Goal: Information Seeking & Learning: Learn about a topic

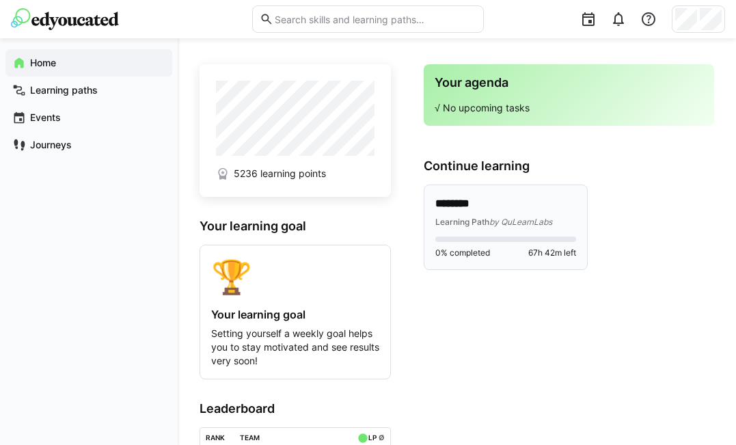
click at [520, 219] on span "by QuLearnLabs" at bounding box center [520, 222] width 63 height 10
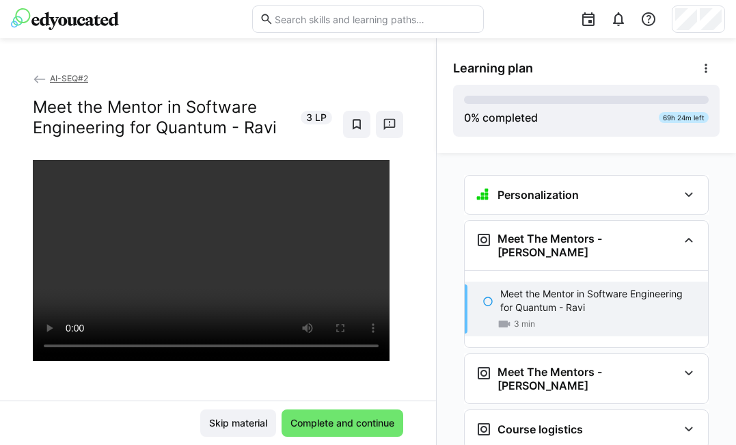
click at [482, 296] on eds-icon at bounding box center [487, 301] width 11 height 11
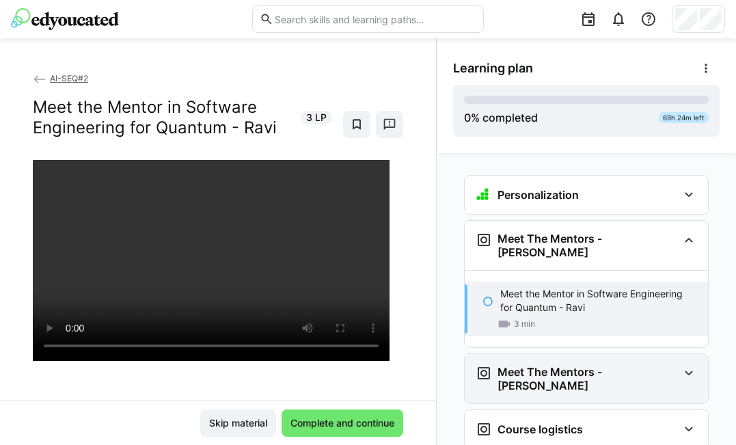
click at [545, 365] on h3 "Meet The Mentors - [PERSON_NAME]" at bounding box center [587, 378] width 180 height 27
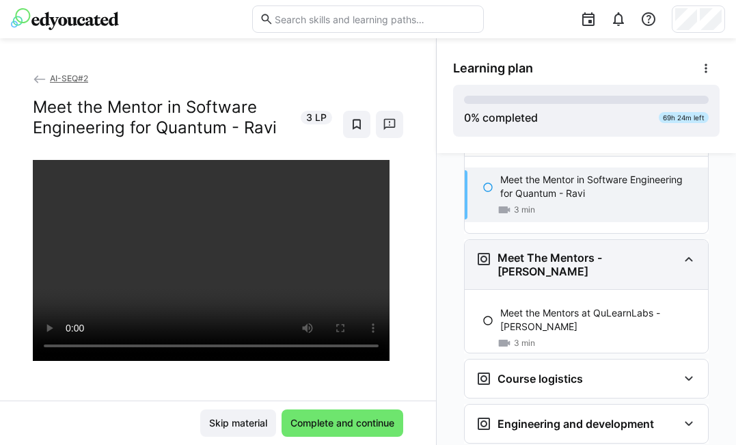
scroll to position [116, 0]
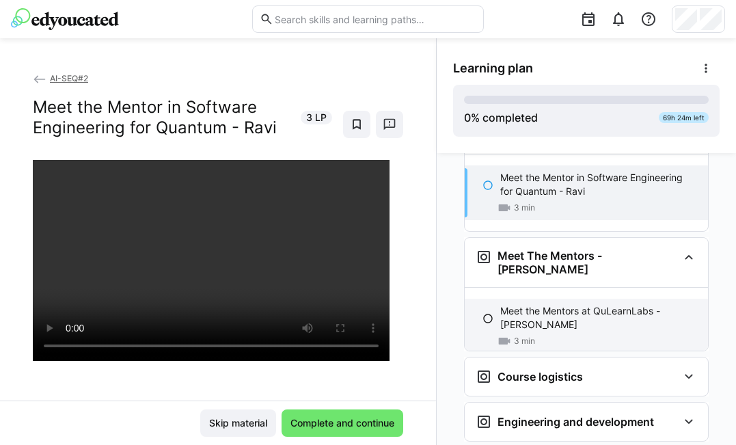
click at [564, 334] on div "3 min" at bounding box center [598, 341] width 197 height 14
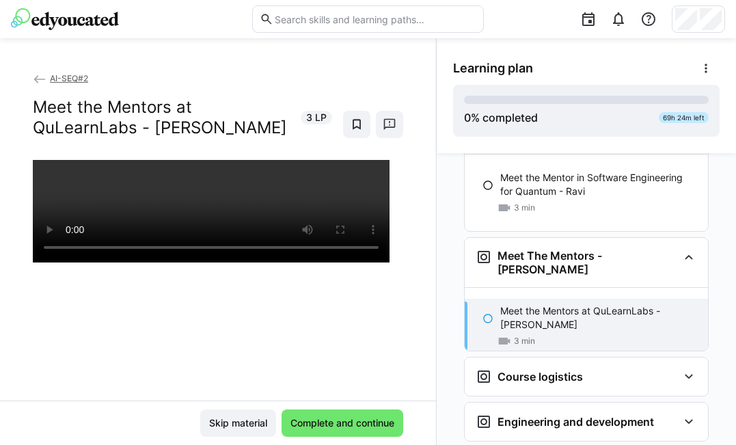
scroll to position [189, 0]
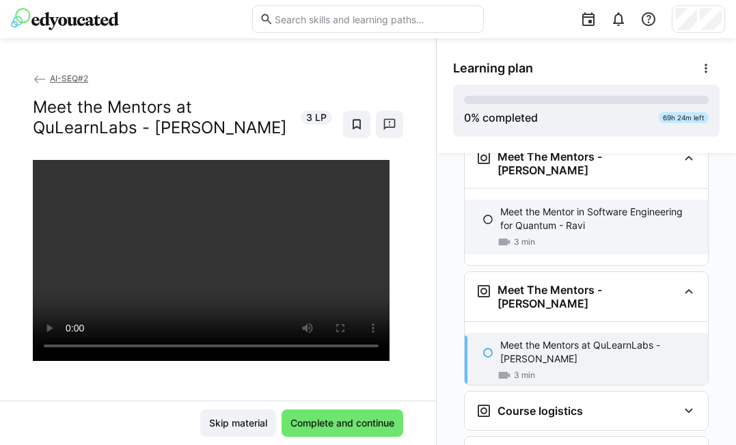
click at [564, 206] on p "Meet the Mentor in Software Engineering for Quantum - Ravi" at bounding box center [598, 218] width 197 height 27
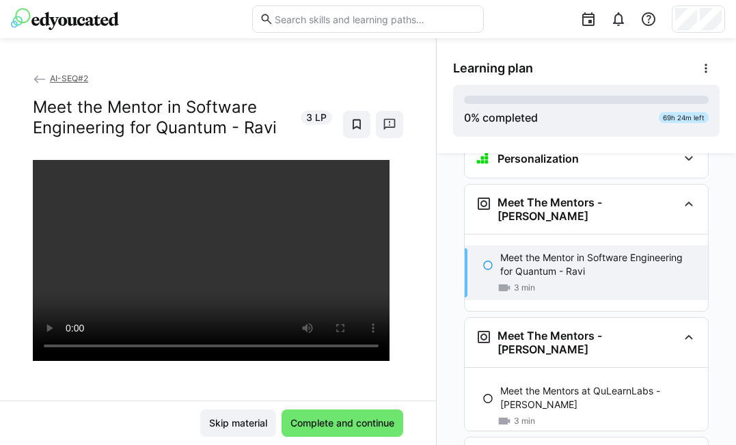
scroll to position [0, 0]
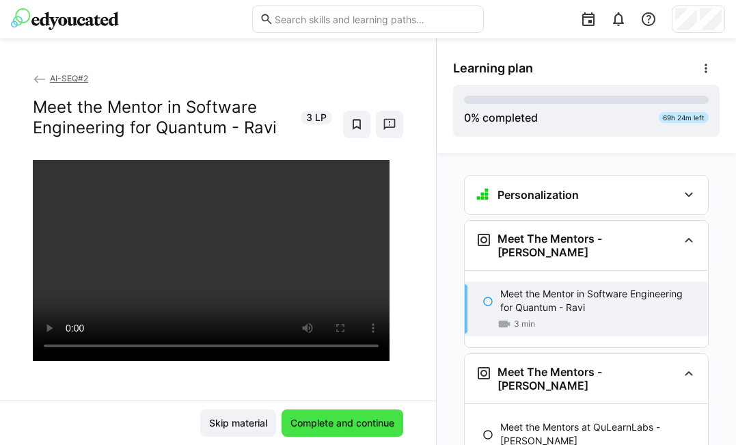
click at [336, 421] on span "Complete and continue" at bounding box center [342, 423] width 108 height 14
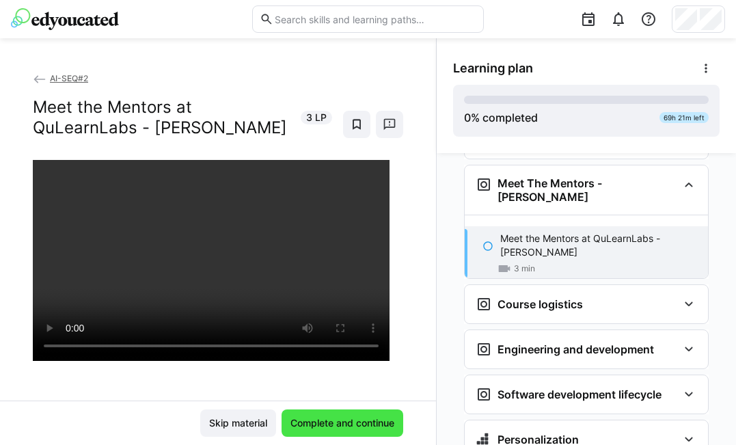
scroll to position [189, 0]
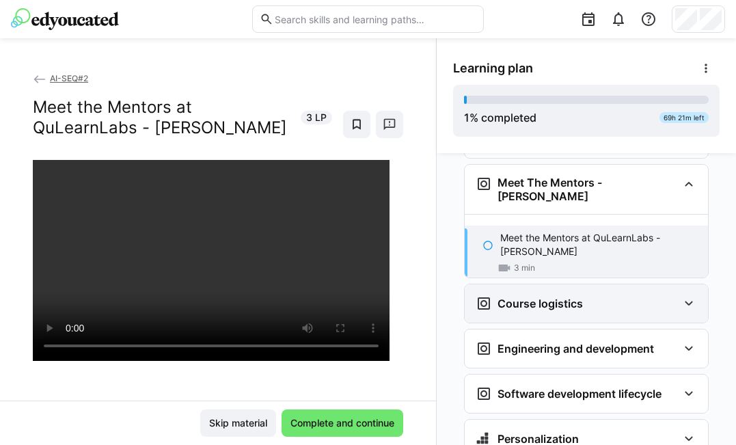
click at [681, 295] on eds-icon at bounding box center [689, 303] width 16 height 16
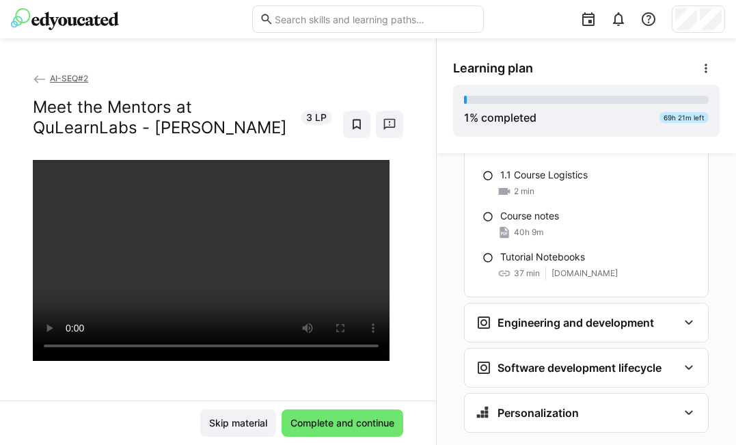
scroll to position [369, 0]
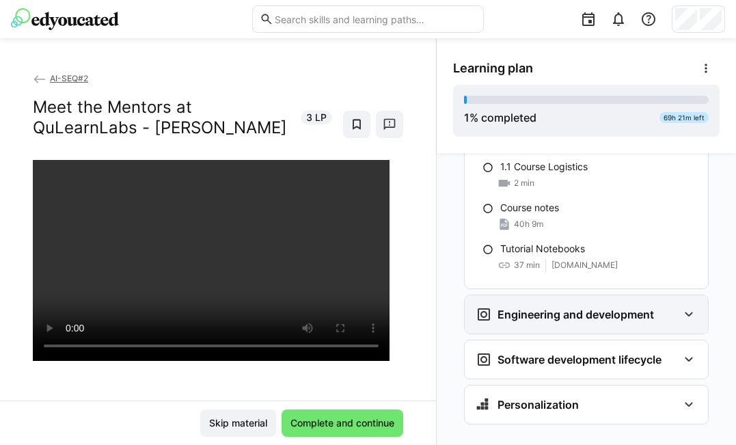
click at [603, 306] on div "Engineering and development" at bounding box center [565, 314] width 178 height 16
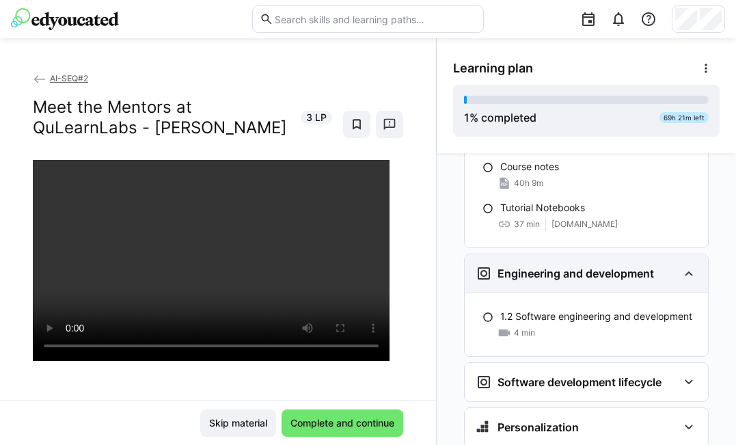
scroll to position [433, 0]
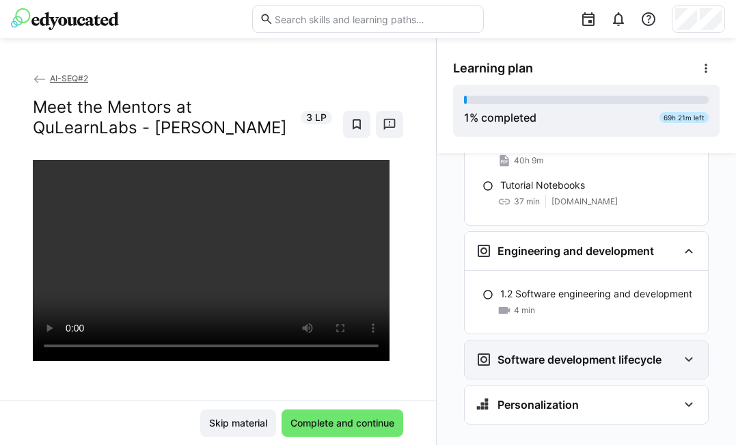
click at [607, 346] on div "Software development lifecycle" at bounding box center [586, 359] width 243 height 38
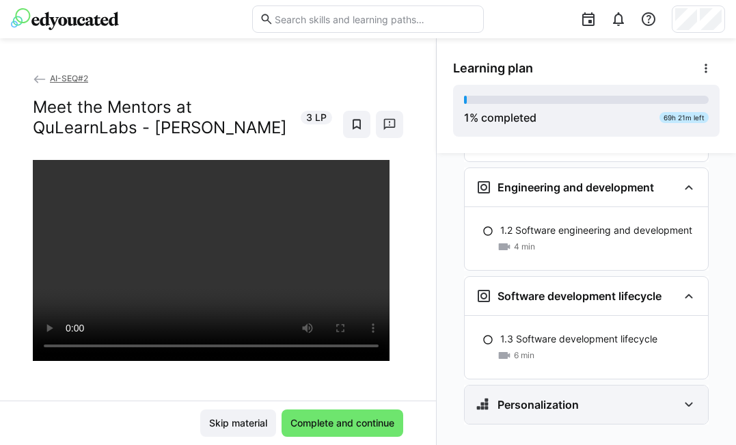
click at [610, 396] on div "Personalization" at bounding box center [577, 404] width 202 height 16
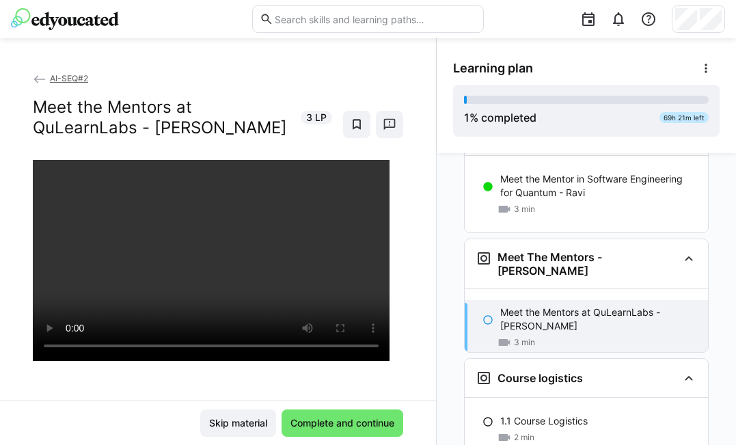
scroll to position [0, 0]
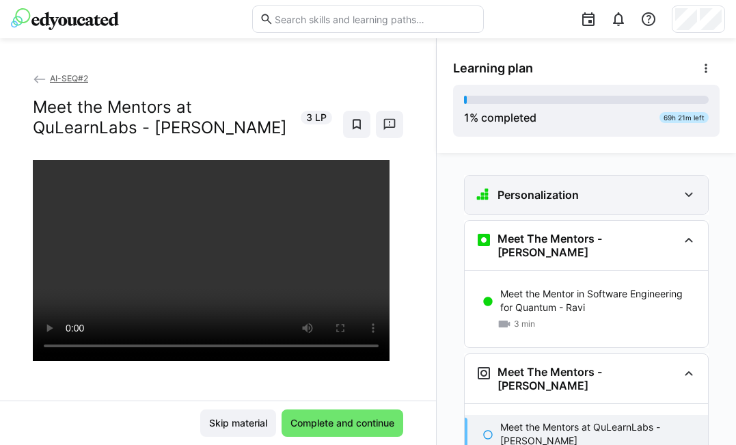
click at [687, 199] on eds-icon at bounding box center [689, 195] width 16 height 16
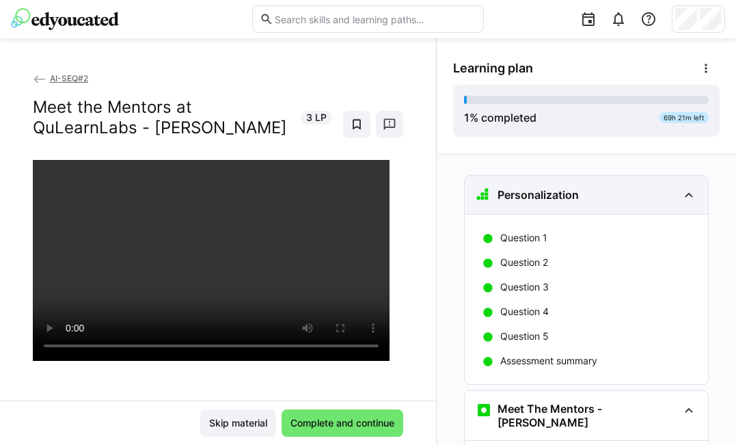
click at [687, 199] on eds-icon at bounding box center [689, 195] width 16 height 16
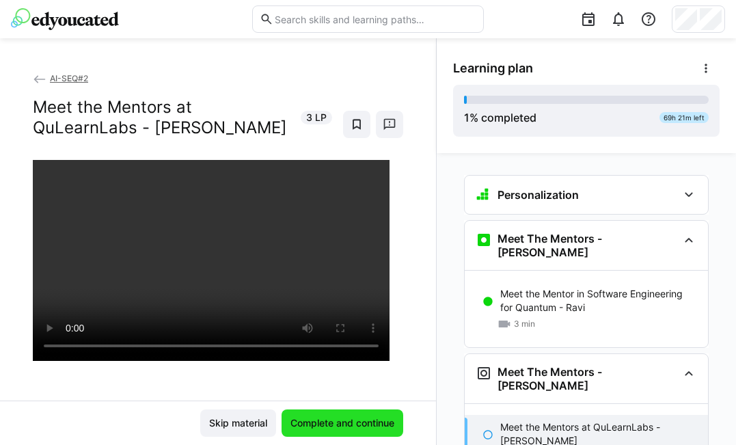
click at [345, 422] on span "Complete and continue" at bounding box center [342, 423] width 108 height 14
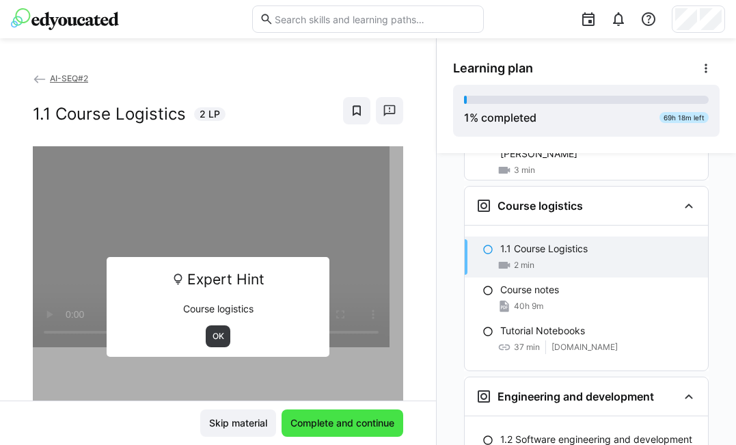
scroll to position [298, 0]
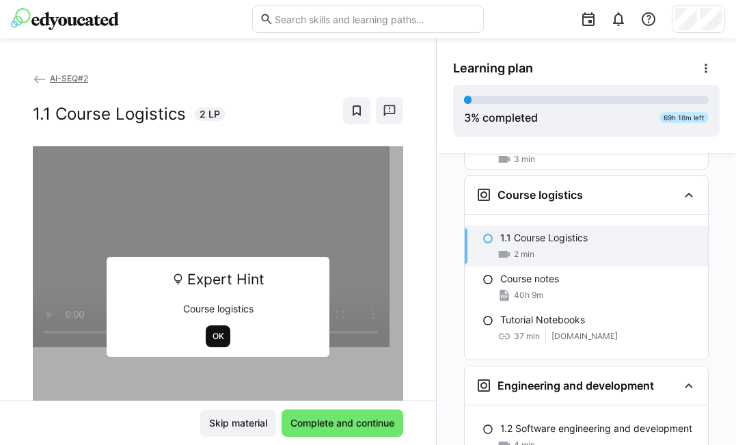
click at [211, 333] on span "OK" at bounding box center [218, 336] width 14 height 11
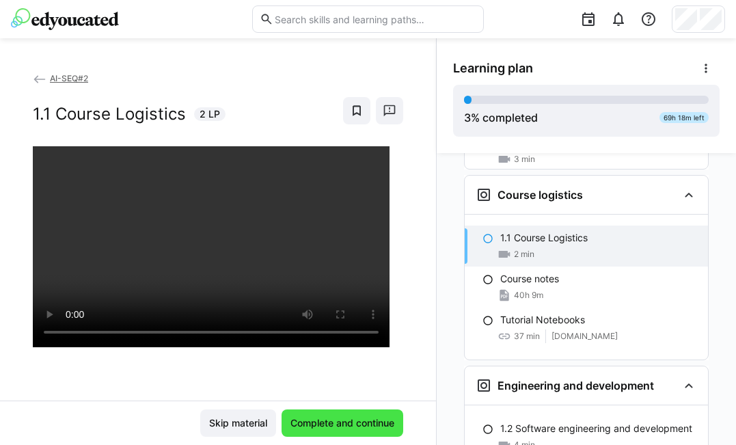
click at [311, 420] on span "Complete and continue" at bounding box center [342, 423] width 108 height 14
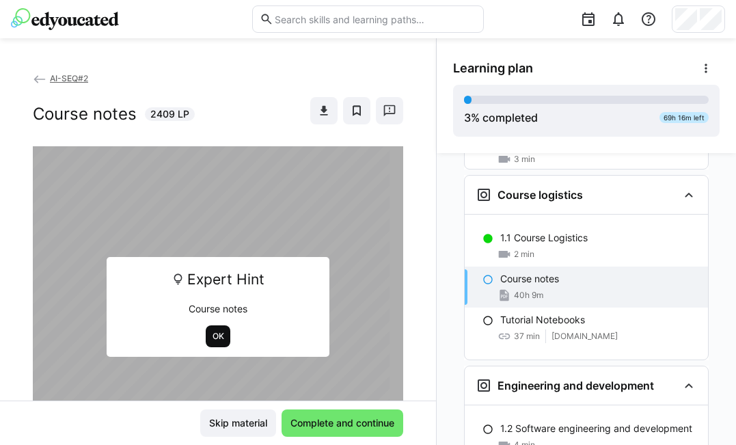
click at [213, 339] on span "OK" at bounding box center [218, 336] width 14 height 11
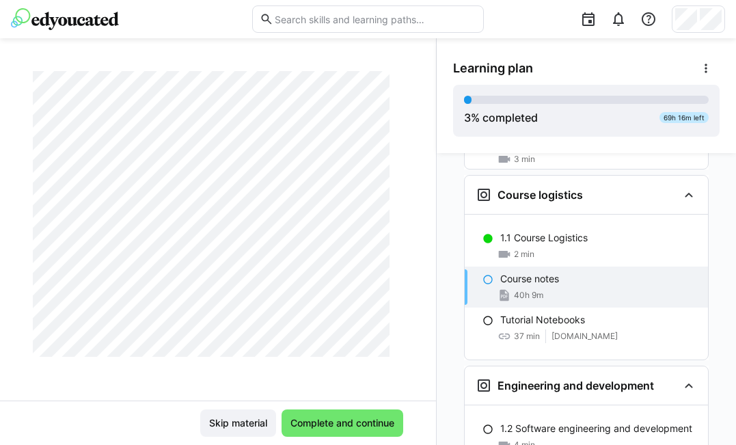
scroll to position [2075, 0]
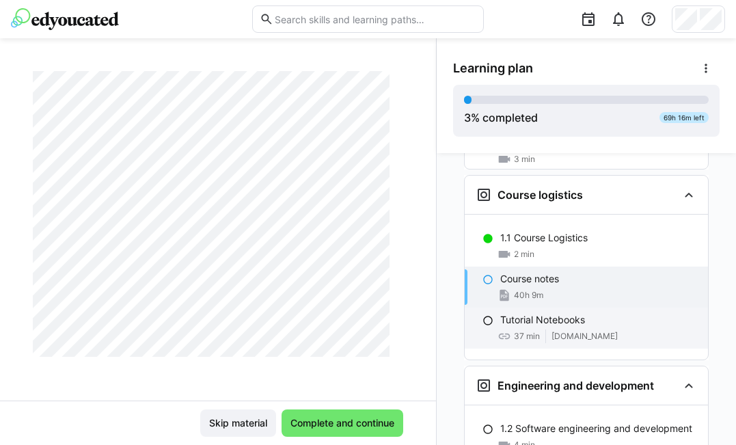
click at [530, 308] on div "Tutorial Notebooks 37 min [DOMAIN_NAME]" at bounding box center [586, 328] width 243 height 41
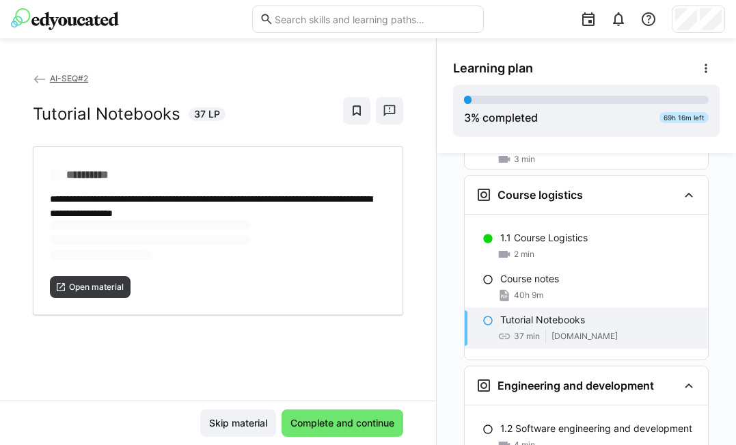
scroll to position [0, 0]
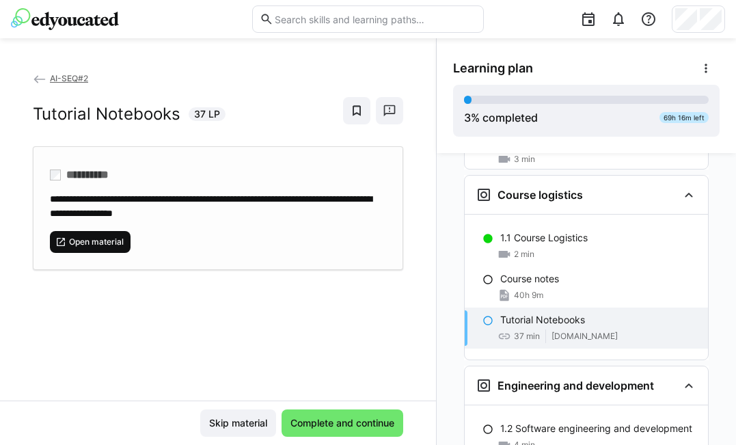
click at [100, 243] on span "Open material" at bounding box center [96, 241] width 57 height 11
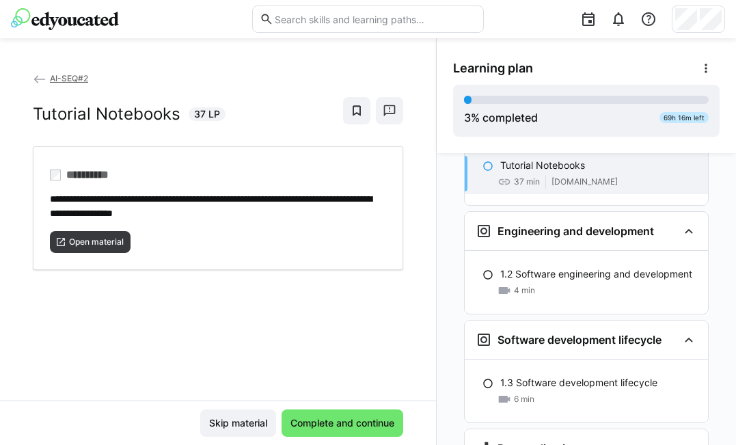
scroll to position [453, 0]
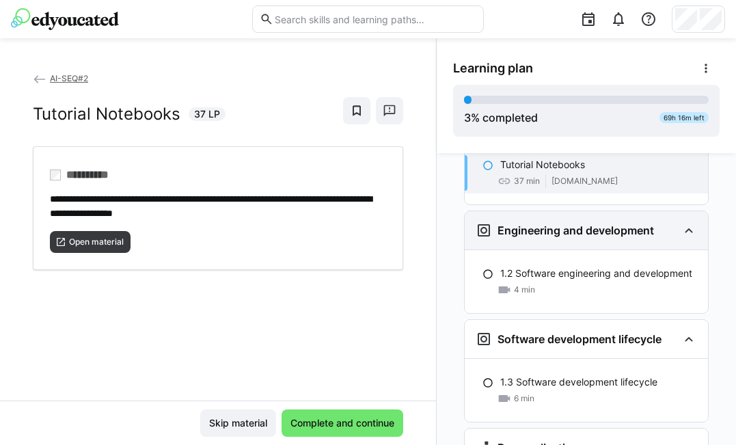
click at [681, 222] on eds-icon at bounding box center [689, 230] width 16 height 16
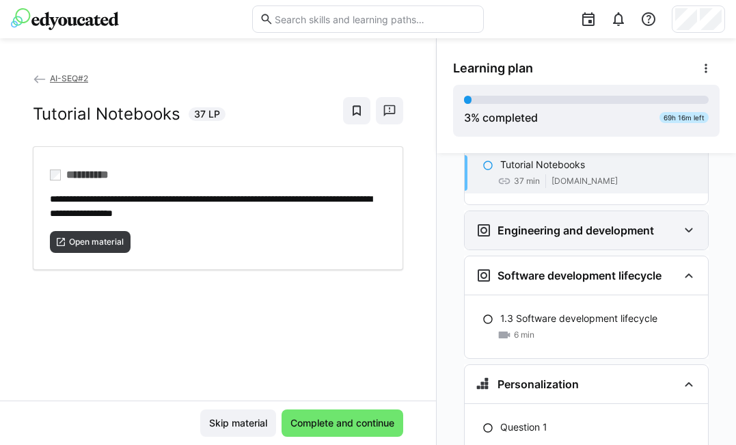
click at [681, 222] on eds-icon at bounding box center [689, 230] width 16 height 16
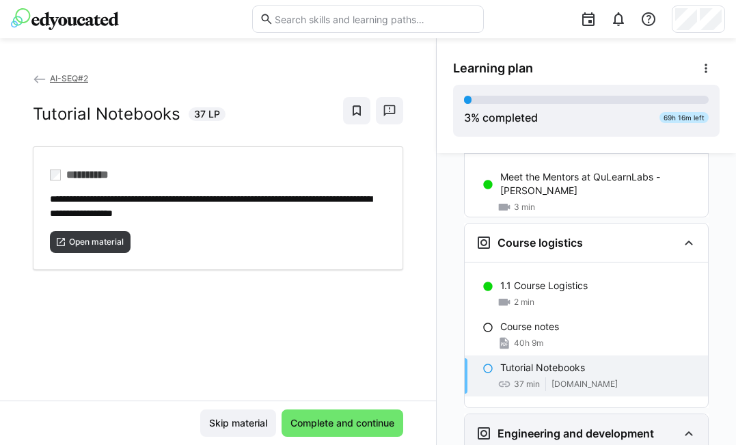
scroll to position [0, 0]
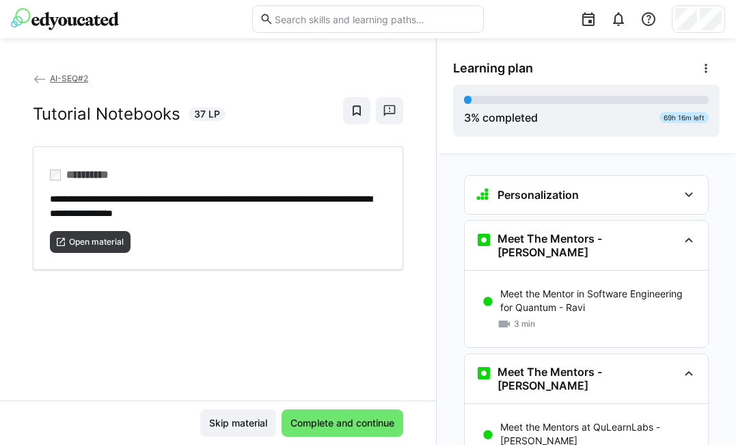
click at [40, 76] on eds-icon at bounding box center [40, 79] width 14 height 14
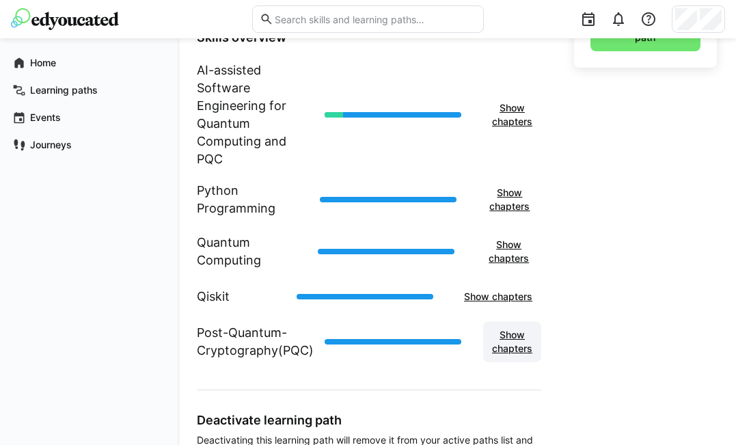
scroll to position [541, 0]
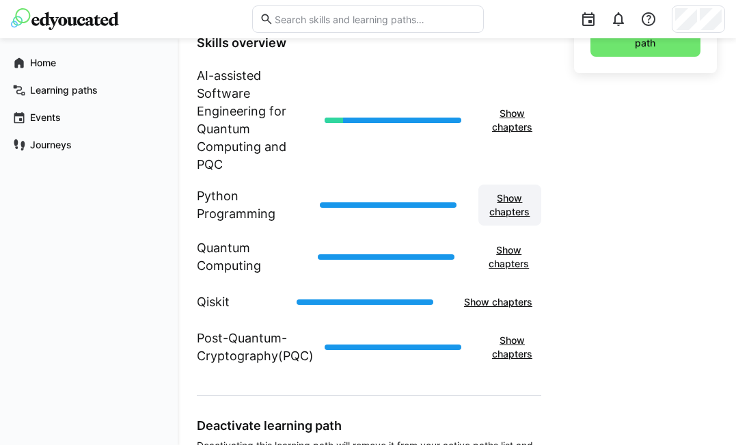
click at [516, 209] on span "Show chapters" at bounding box center [509, 204] width 49 height 27
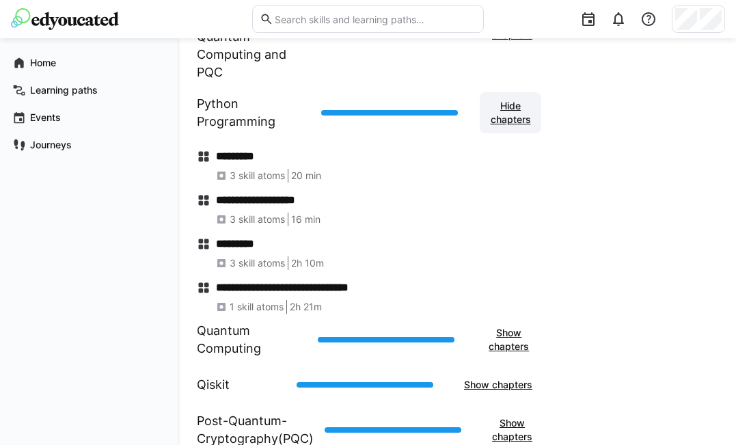
scroll to position [640, 0]
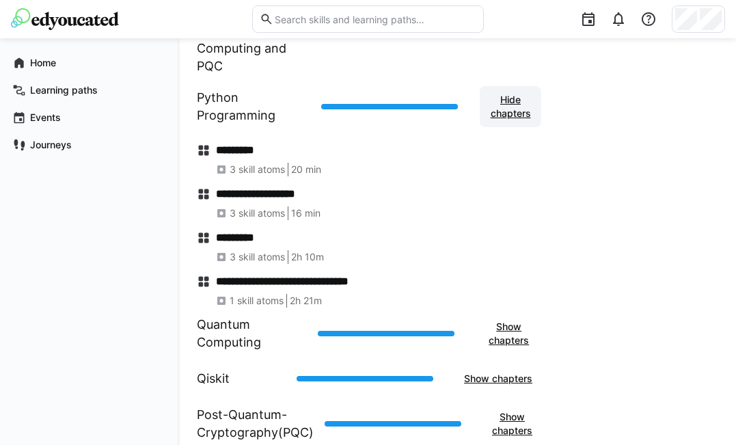
click at [508, 112] on span "Hide chapters" at bounding box center [511, 106] width 48 height 27
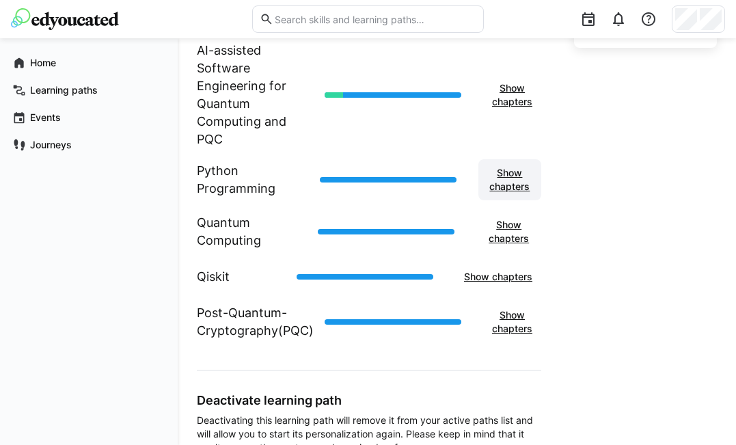
scroll to position [566, 0]
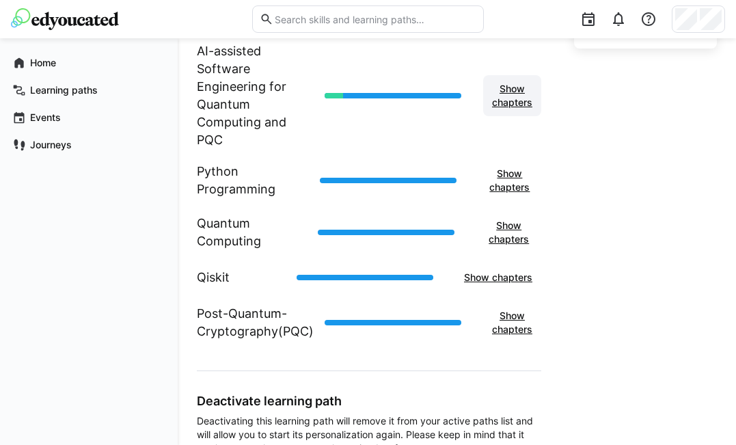
click at [510, 105] on span "Show chapters" at bounding box center [512, 95] width 44 height 27
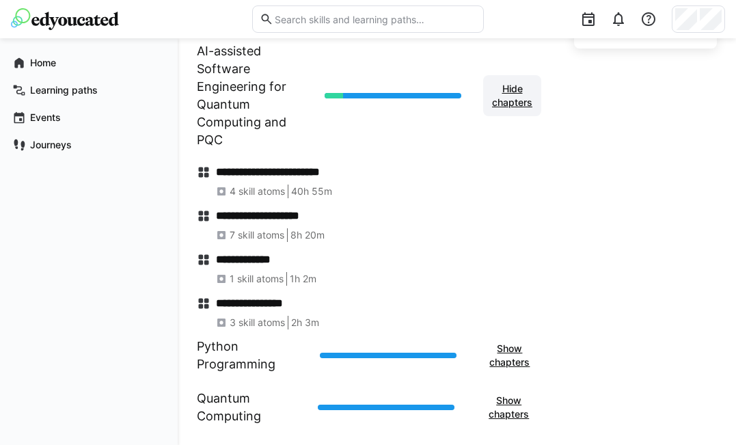
click at [510, 100] on span "Hide chapters" at bounding box center [512, 95] width 44 height 27
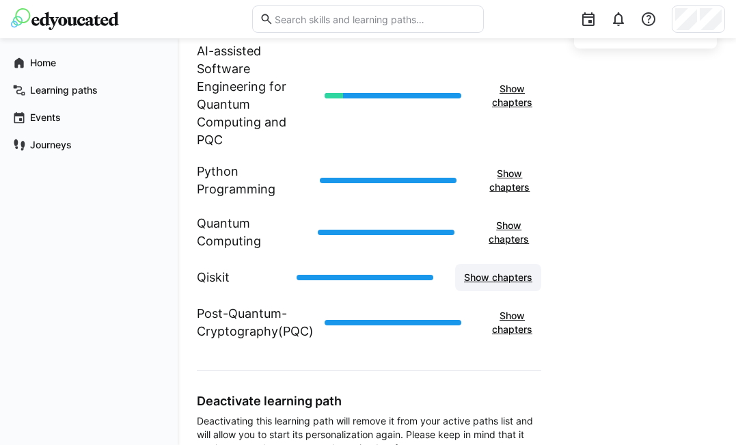
click at [509, 276] on span "Show chapters" at bounding box center [498, 278] width 72 height 14
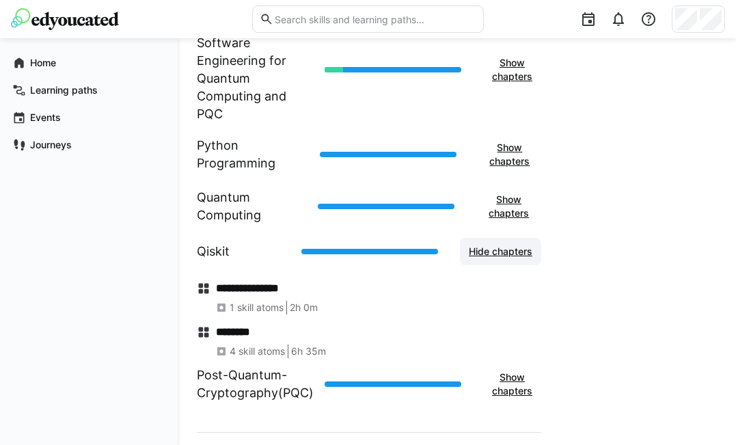
scroll to position [601, 0]
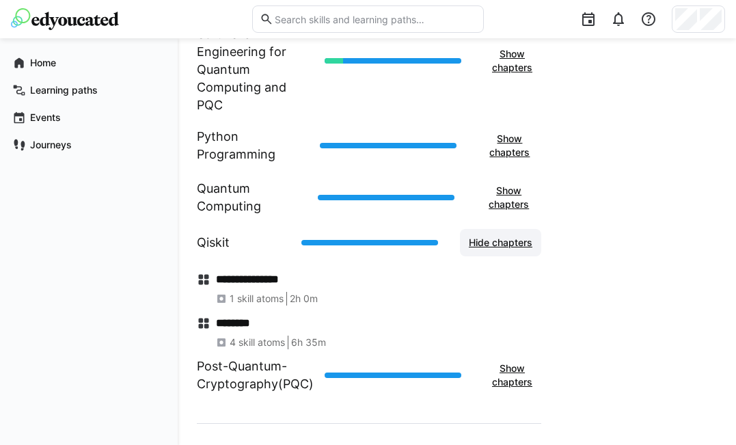
click at [506, 247] on span "Hide chapters" at bounding box center [501, 243] width 68 height 14
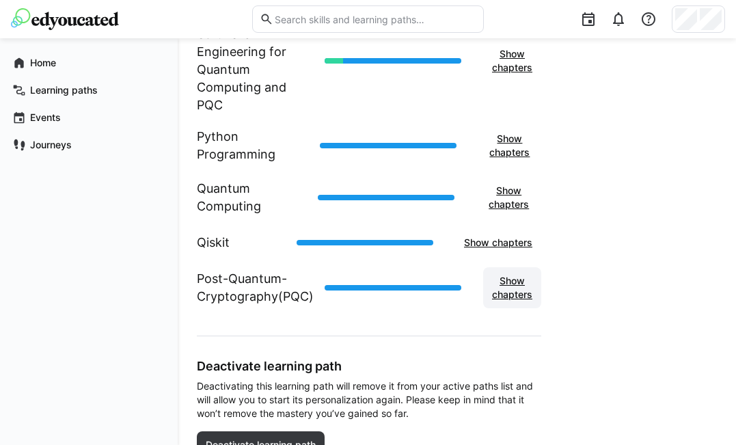
click at [504, 287] on span "Show chapters" at bounding box center [512, 287] width 44 height 27
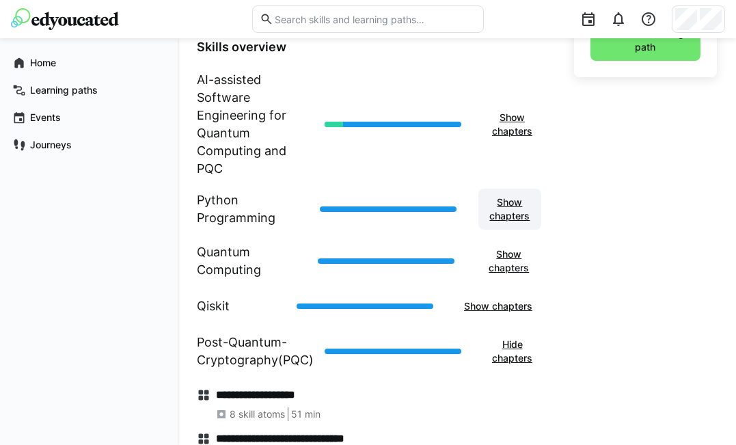
scroll to position [605, 0]
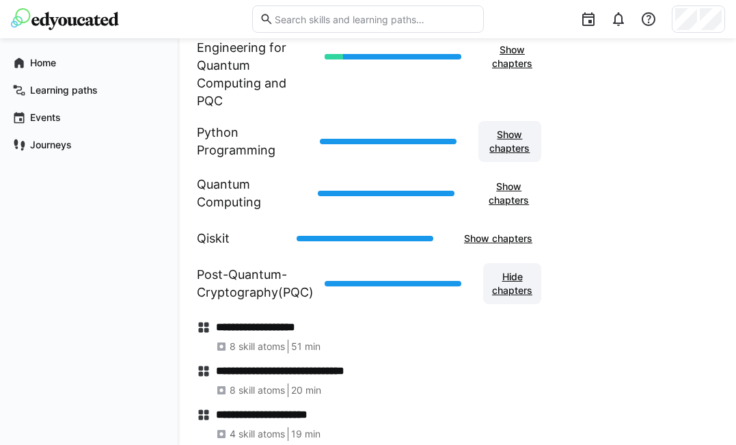
click at [504, 297] on span "Hide chapters" at bounding box center [512, 283] width 58 height 41
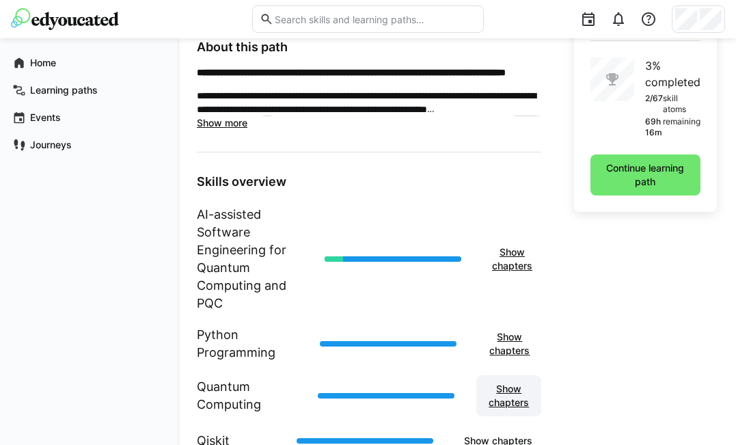
scroll to position [418, 0]
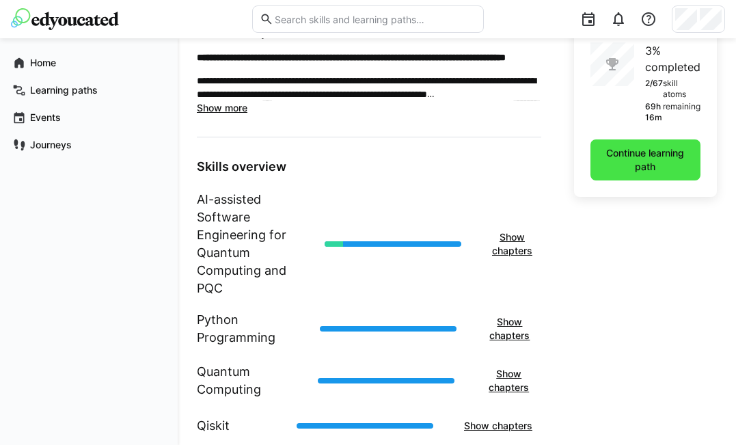
click at [646, 160] on span "Continue learning path" at bounding box center [645, 159] width 96 height 27
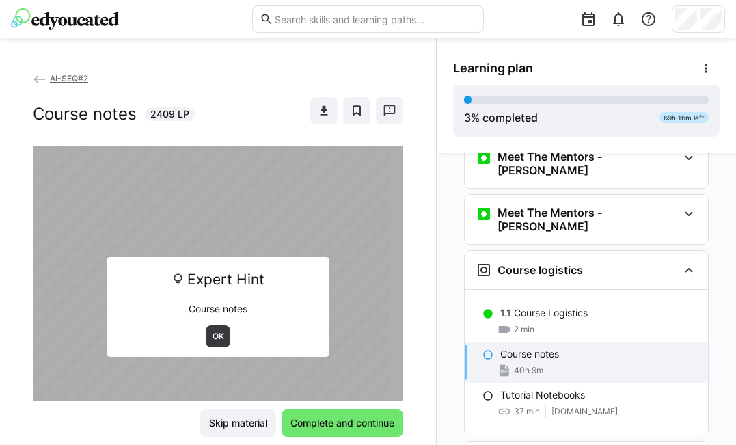
scroll to position [83, 0]
click at [508, 346] on p "Course notes" at bounding box center [529, 353] width 59 height 14
click at [211, 336] on span "OK" at bounding box center [218, 336] width 14 height 11
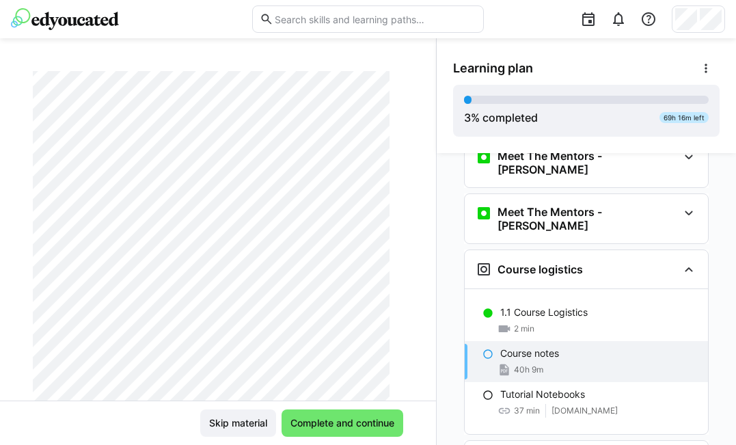
scroll to position [0, 0]
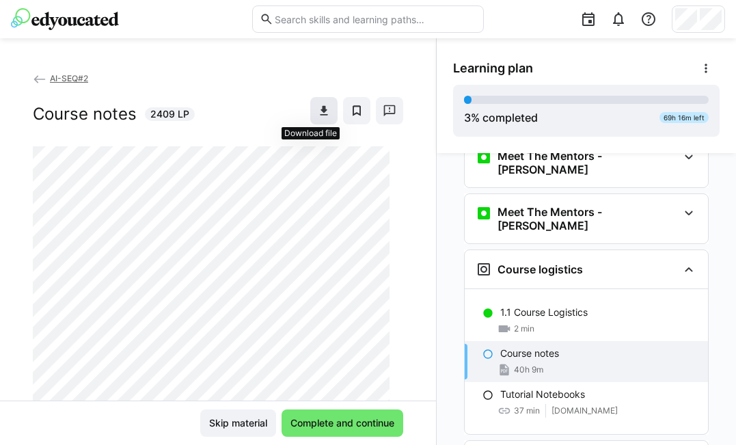
click at [317, 109] on span at bounding box center [323, 110] width 27 height 27
click at [96, 23] on img at bounding box center [65, 19] width 108 height 22
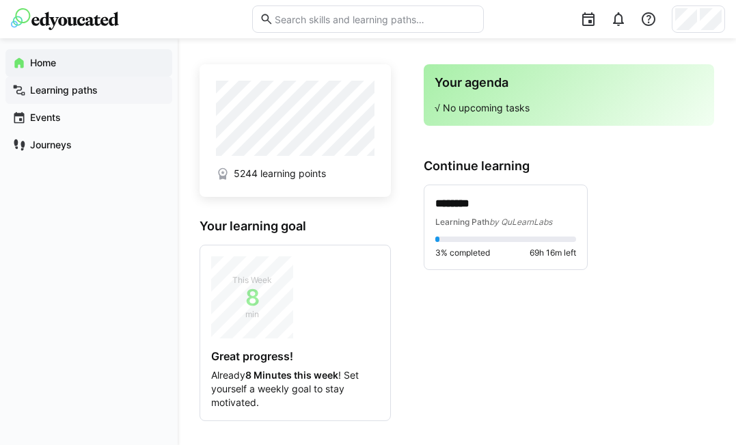
click at [0, 0] on app-navigation-label "Learning paths" at bounding box center [0, 0] width 0 height 0
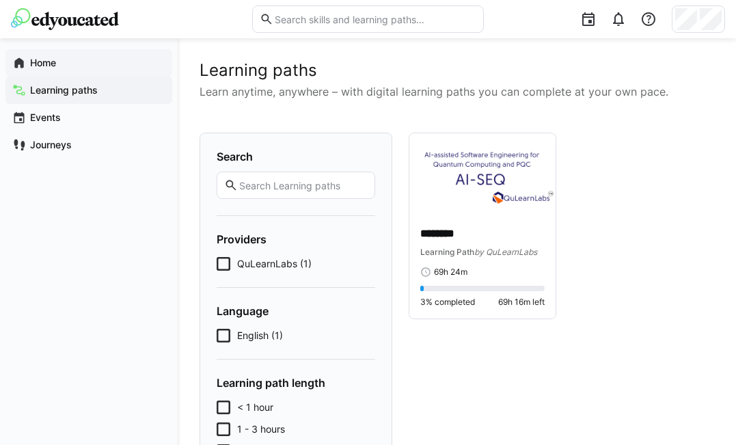
click at [0, 0] on app-navigation-label "Home" at bounding box center [0, 0] width 0 height 0
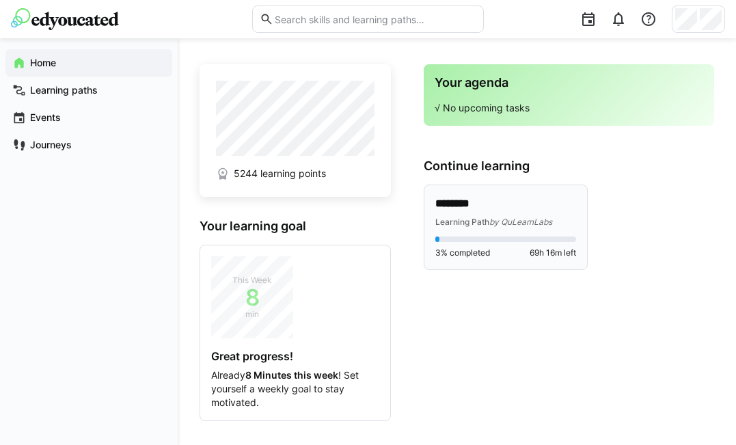
click at [493, 217] on span "by QuLearnLabs" at bounding box center [520, 222] width 63 height 10
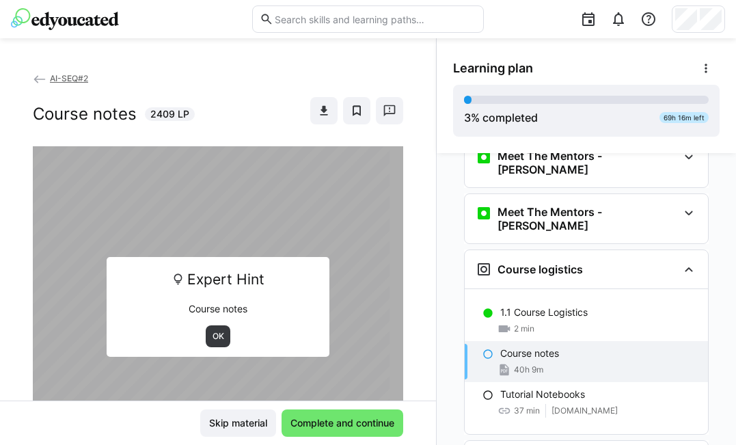
scroll to position [228, 0]
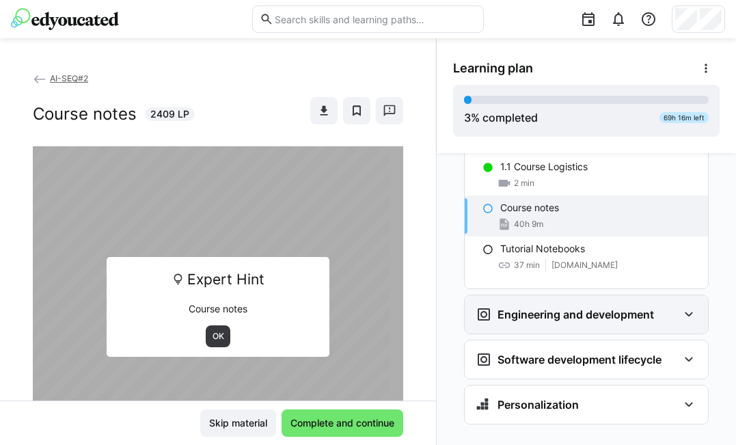
click at [668, 306] on div "Engineering and development" at bounding box center [577, 314] width 202 height 16
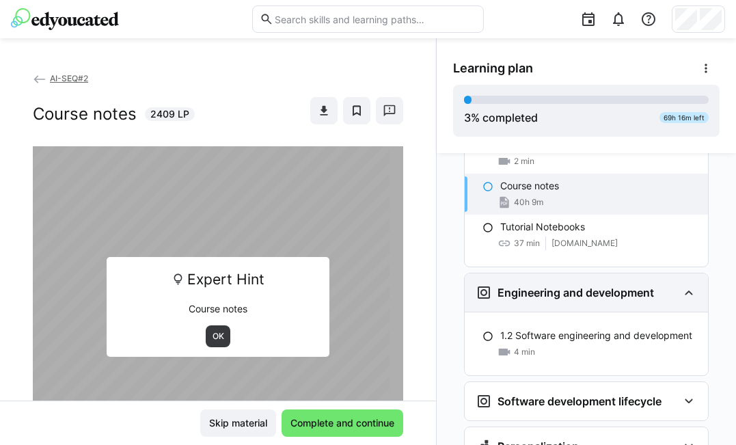
scroll to position [292, 0]
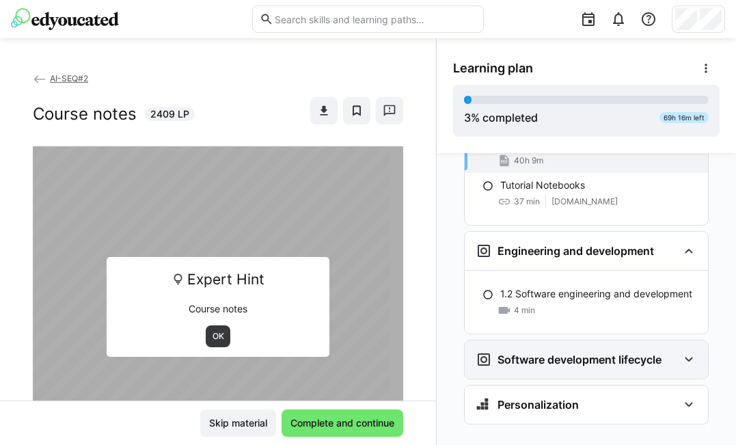
click at [671, 340] on div "Software development lifecycle" at bounding box center [586, 359] width 243 height 38
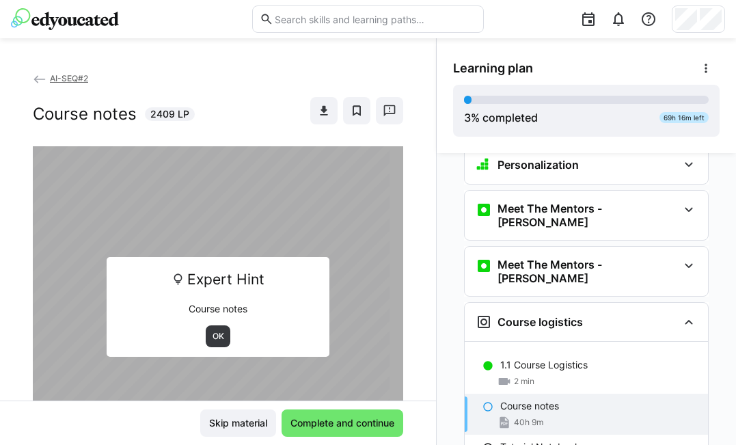
scroll to position [0, 0]
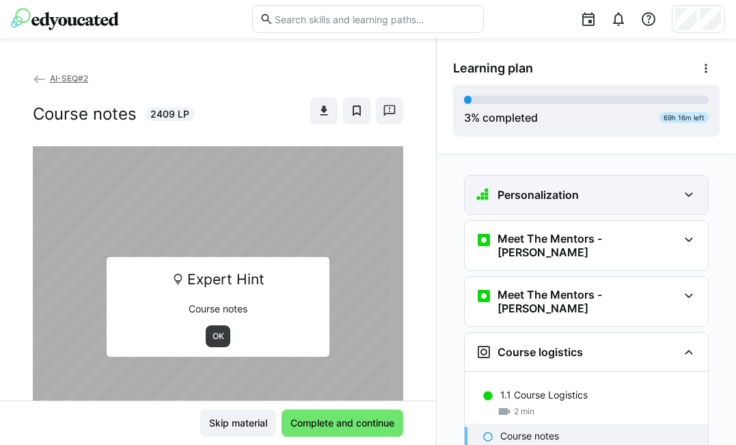
click at [672, 200] on div "Personalization" at bounding box center [586, 195] width 243 height 38
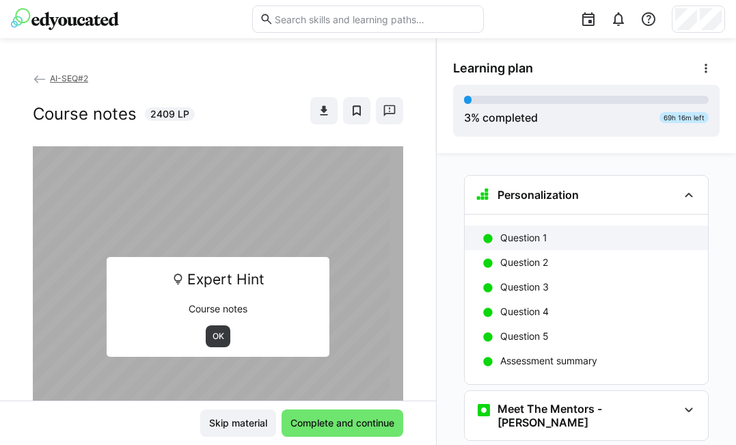
click at [528, 235] on p "Question 1" at bounding box center [523, 238] width 47 height 14
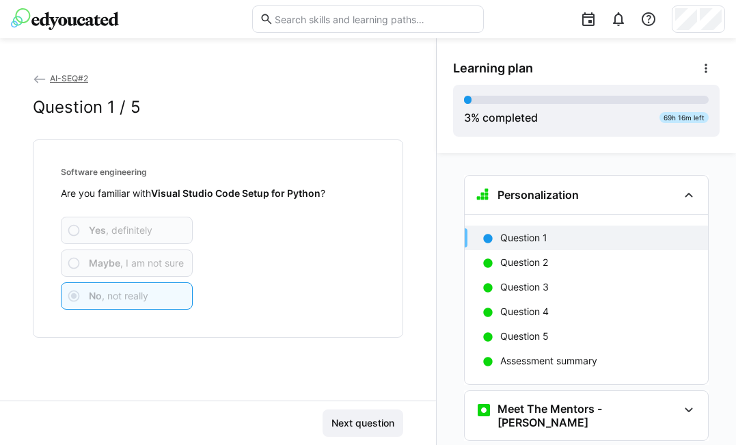
scroll to position [22, 0]
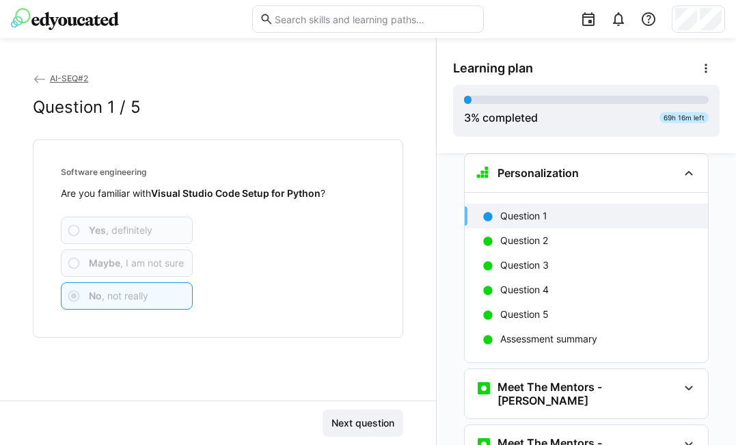
click at [528, 235] on p "Question 2" at bounding box center [524, 241] width 48 height 14
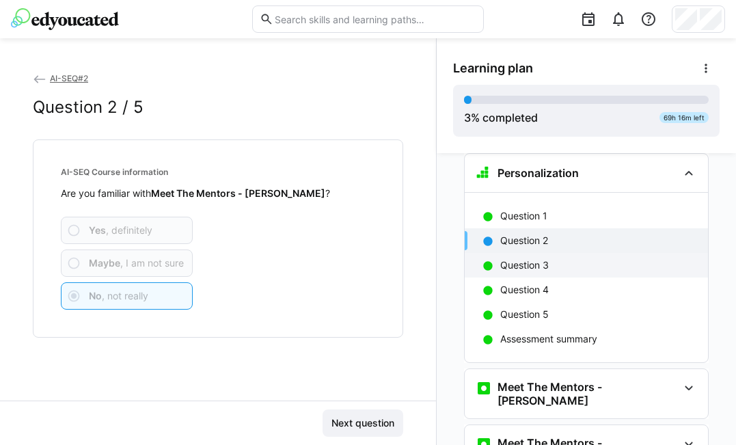
click at [520, 260] on p "Question 3" at bounding box center [524, 265] width 49 height 14
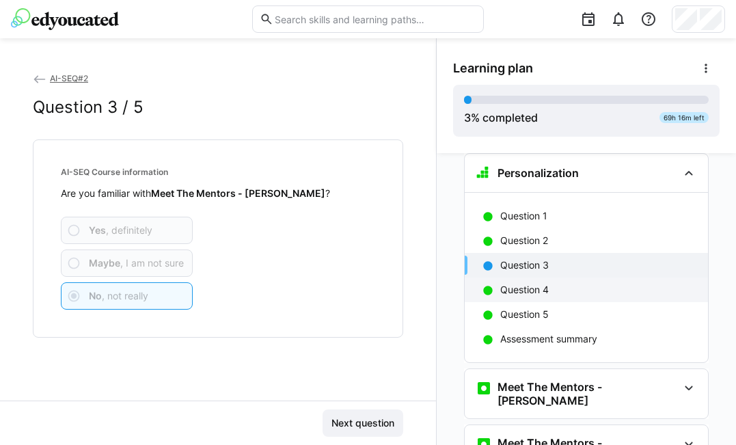
click at [521, 284] on p "Question 4" at bounding box center [524, 290] width 49 height 14
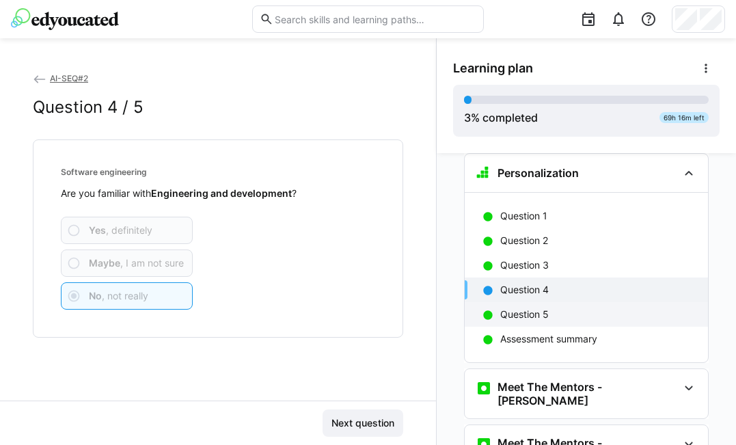
click at [521, 315] on p "Question 5" at bounding box center [524, 315] width 49 height 14
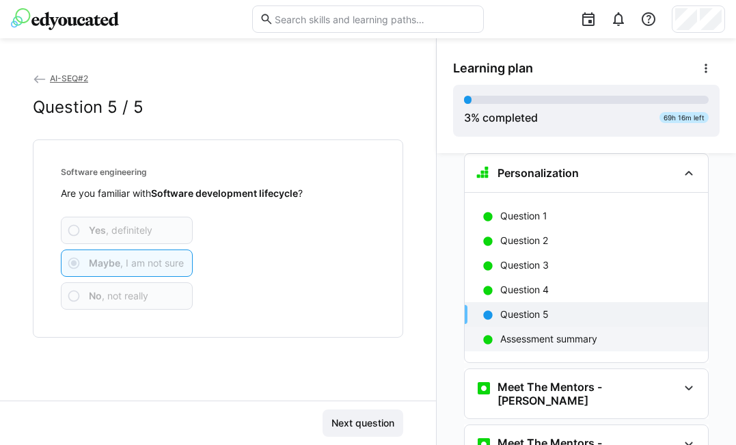
click at [527, 342] on p "Assessment summary" at bounding box center [548, 339] width 97 height 14
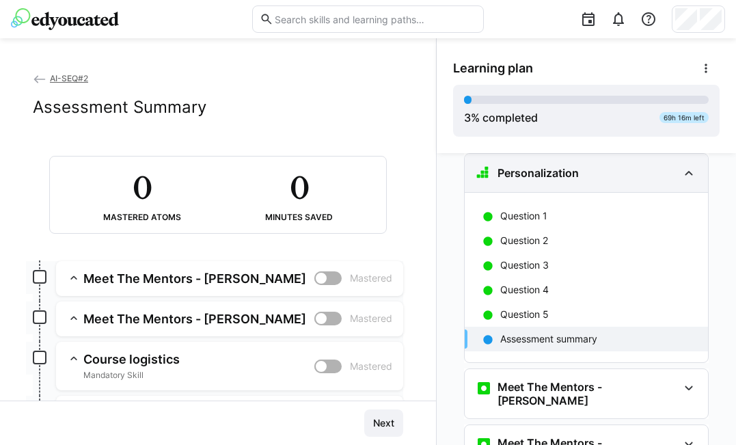
click at [681, 170] on eds-icon at bounding box center [689, 173] width 16 height 16
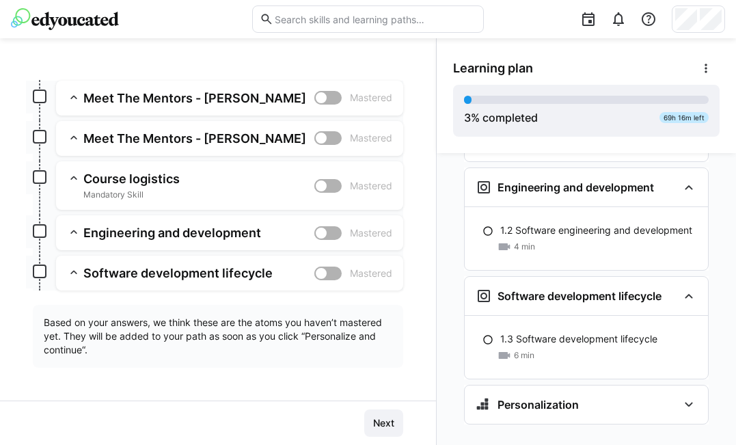
scroll to position [0, 0]
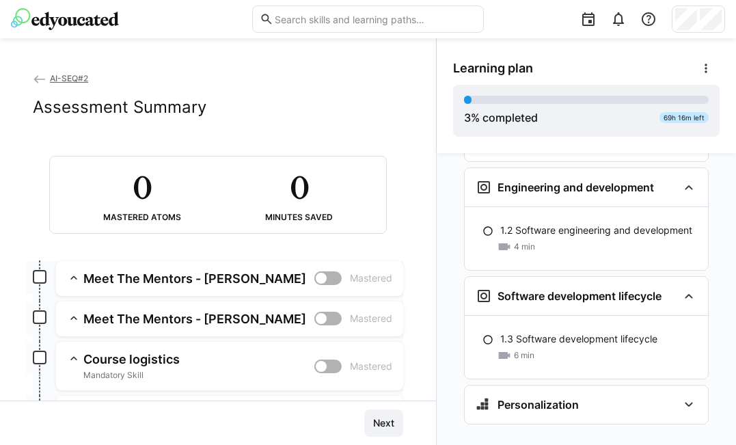
click at [77, 288] on app-summary-expansion "Meet The Mentors - [PERSON_NAME] Mastered Skill: Meet The Mentors - [PERSON_NAM…" at bounding box center [229, 278] width 347 height 35
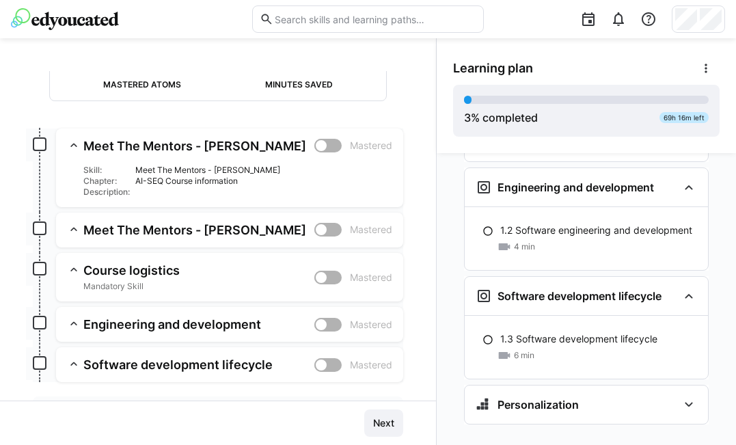
scroll to position [133, 0]
click at [130, 214] on app-summary-expansion "Meet The Mentors - [PERSON_NAME] Mastered Skill: Meet The Mentors - [PERSON_NAM…" at bounding box center [229, 229] width 347 height 35
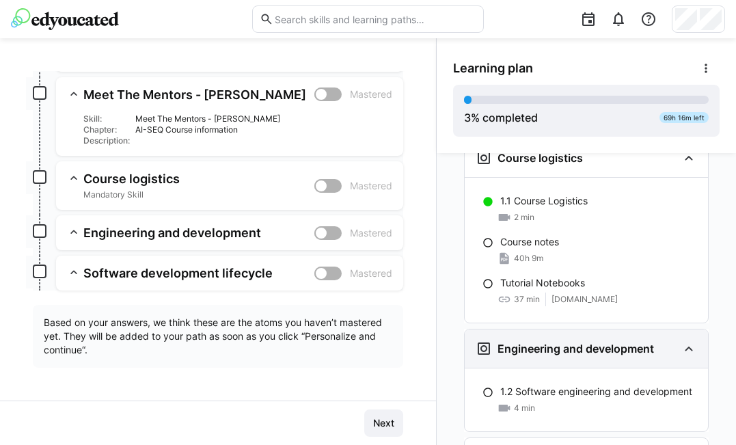
scroll to position [195, 0]
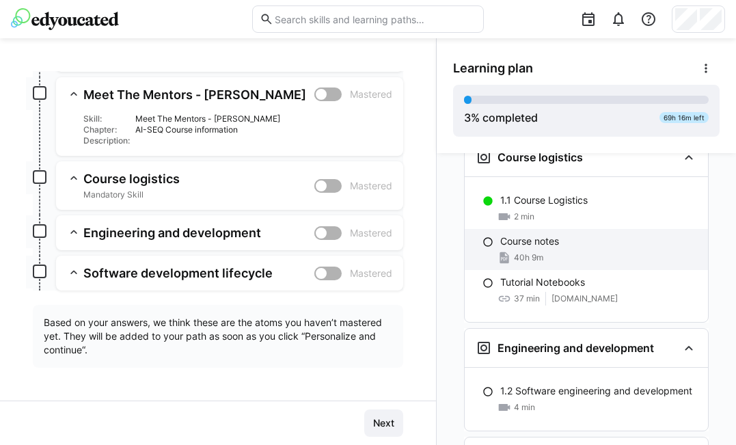
click at [533, 234] on p "Course notes" at bounding box center [529, 241] width 59 height 14
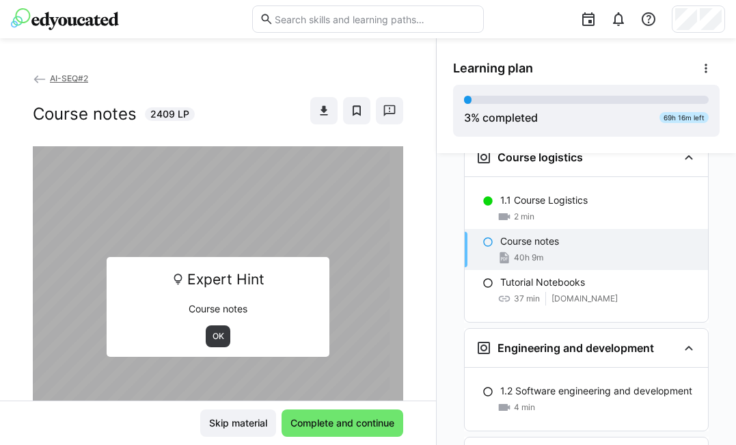
scroll to position [157, 0]
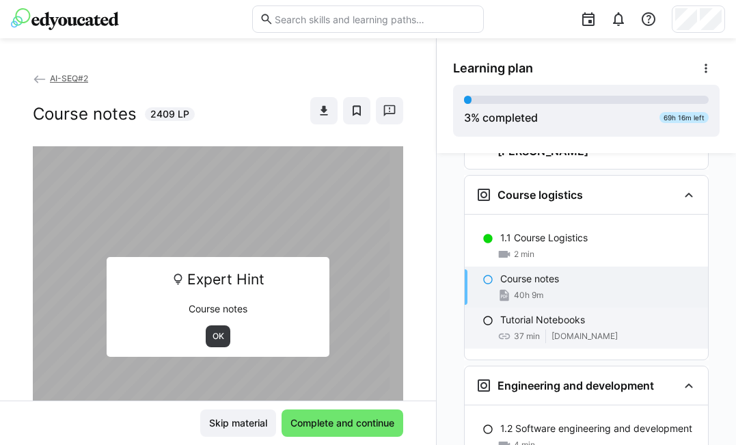
click at [528, 308] on div "Tutorial Notebooks 37 min [DOMAIN_NAME]" at bounding box center [586, 328] width 243 height 41
